Goal: Task Accomplishment & Management: Manage account settings

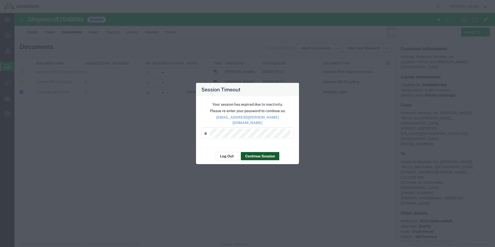
click at [248, 152] on button "Continue Session" at bounding box center [260, 156] width 39 height 8
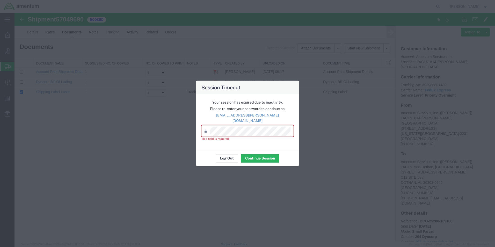
click at [248, 133] on div "Password *" at bounding box center [248, 130] width 92 height 11
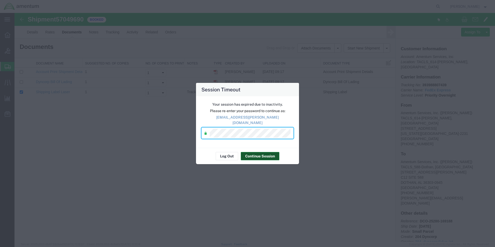
click at [248, 152] on button "Continue Session" at bounding box center [260, 156] width 39 height 8
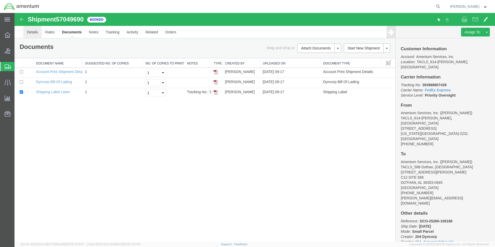
click at [40, 35] on link "Details" at bounding box center [32, 32] width 18 height 12
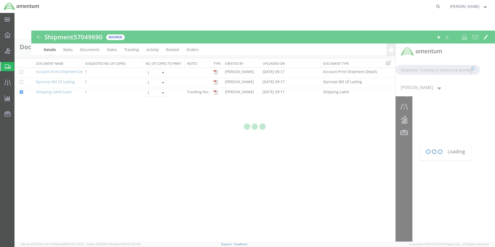
type input "austin.ragland@amentum.com"
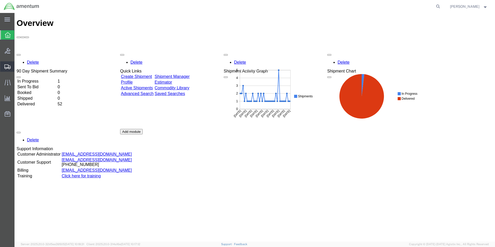
click at [18, 66] on span "Shipments" at bounding box center [16, 66] width 4 height 10
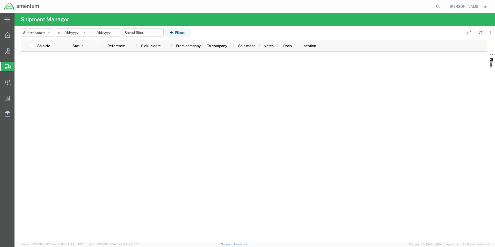
click at [96, 33] on input "date" at bounding box center [104, 33] width 32 height 8
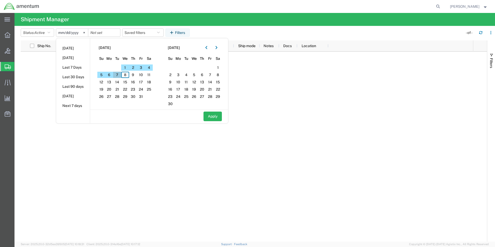
click at [120, 73] on span "7" at bounding box center [117, 75] width 8 height 6
click at [218, 117] on button "Apply" at bounding box center [213, 117] width 18 height 10
type input "[DATE]"
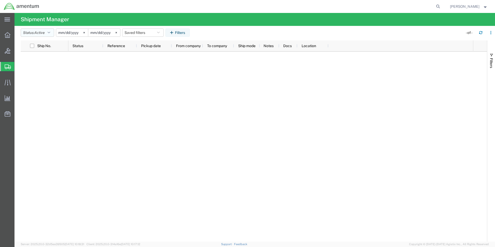
click at [54, 31] on button "Status: Active" at bounding box center [37, 33] width 33 height 8
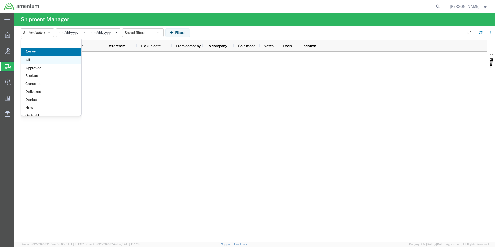
click at [45, 60] on span "All" at bounding box center [51, 60] width 60 height 8
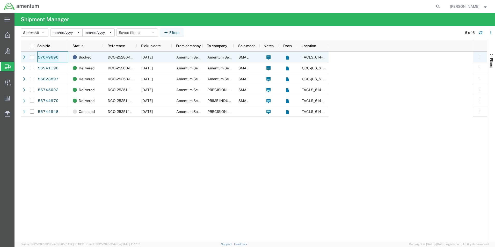
click at [50, 54] on link "57049690" at bounding box center [48, 57] width 21 height 8
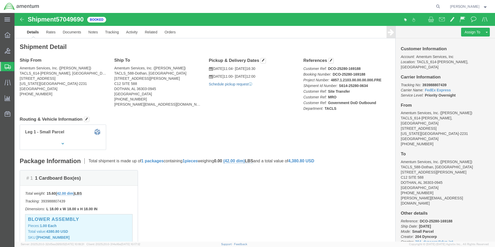
click link "Schedule pickup request"
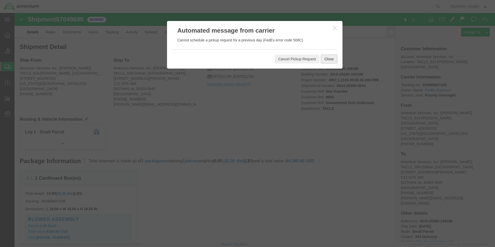
click button "Close"
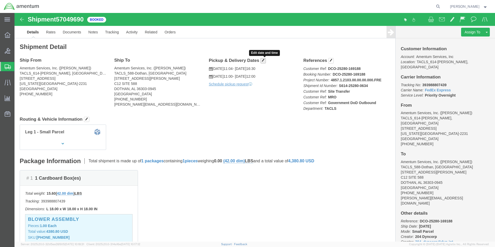
click button "button"
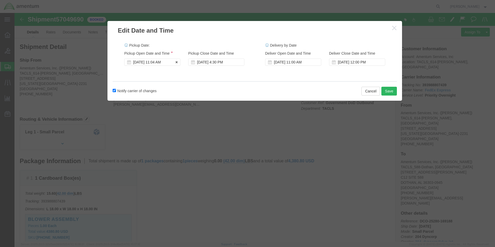
click div "[DATE] 11:04 AM"
click div "[DATE] 12:04 PM"
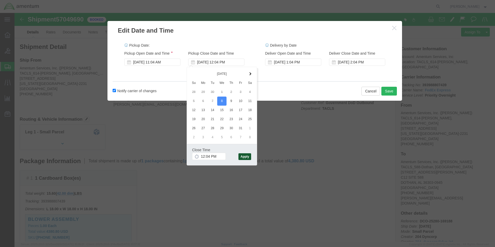
click button "Apply"
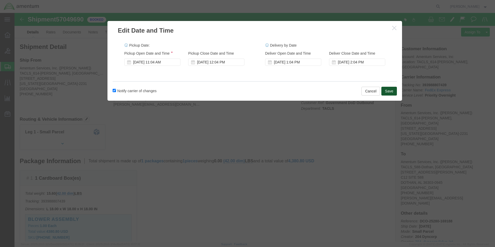
click button "Save"
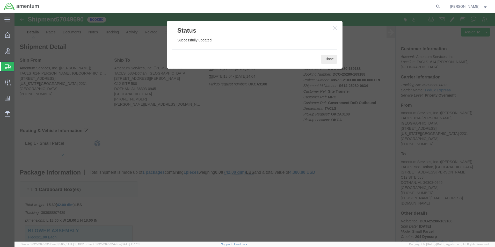
click button "Close"
